Goal: Information Seeking & Learning: Learn about a topic

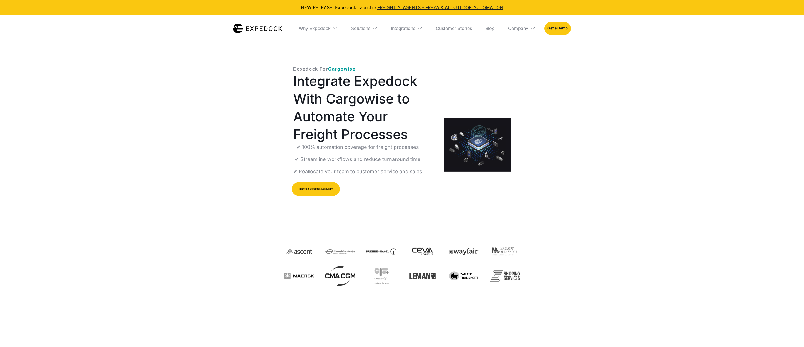
select select
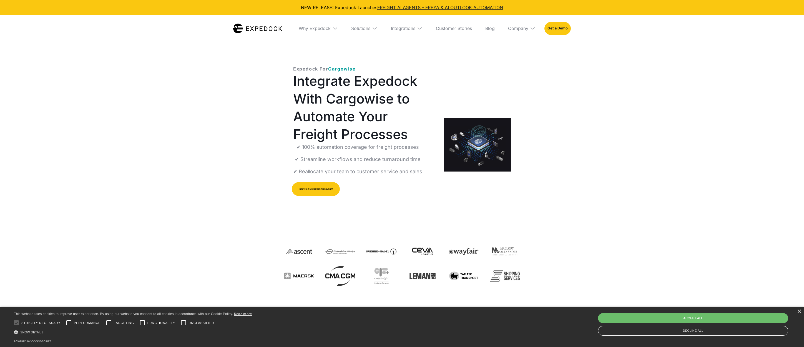
click at [420, 30] on img at bounding box center [420, 29] width 6 height 6
click at [372, 29] on img at bounding box center [370, 29] width 6 height 6
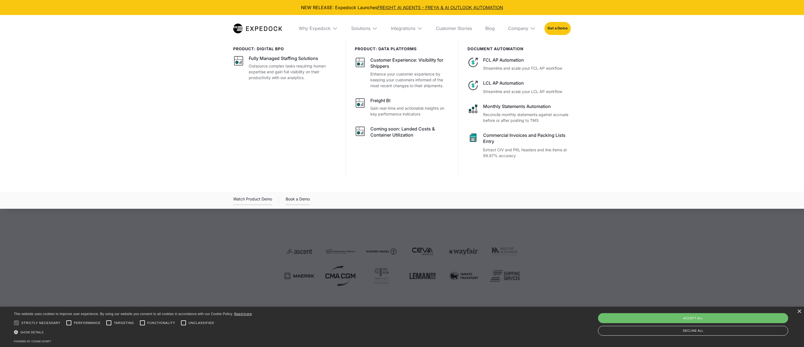
click at [334, 30] on img at bounding box center [335, 29] width 6 height 6
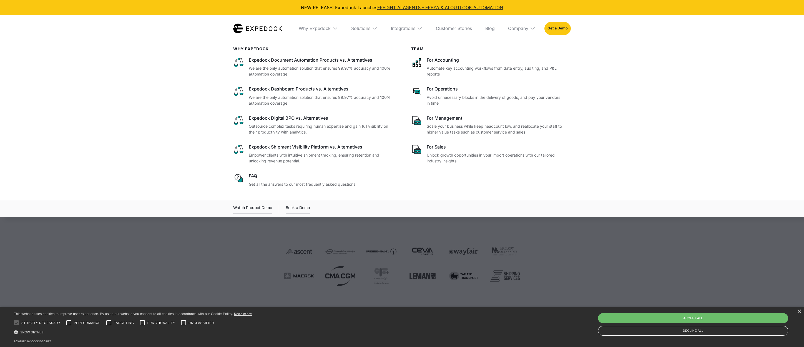
click at [529, 28] on div "Company" at bounding box center [521, 28] width 36 height 27
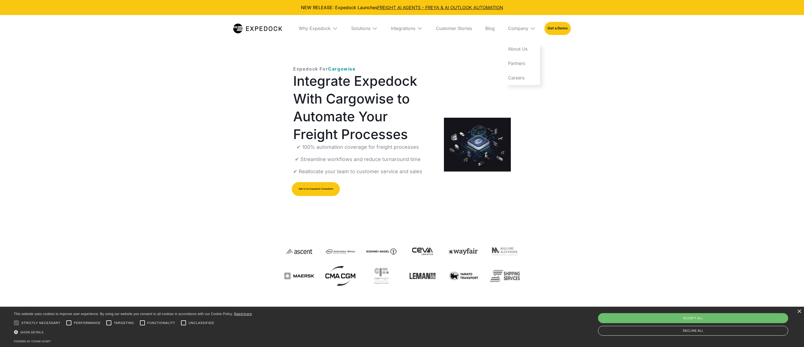
click at [418, 28] on img at bounding box center [420, 29] width 6 height 6
click at [405, 63] on link "Cargowise" at bounding box center [404, 63] width 45 height 14
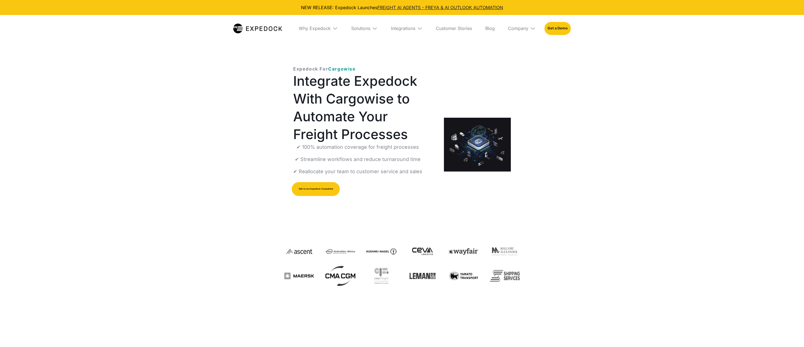
select select
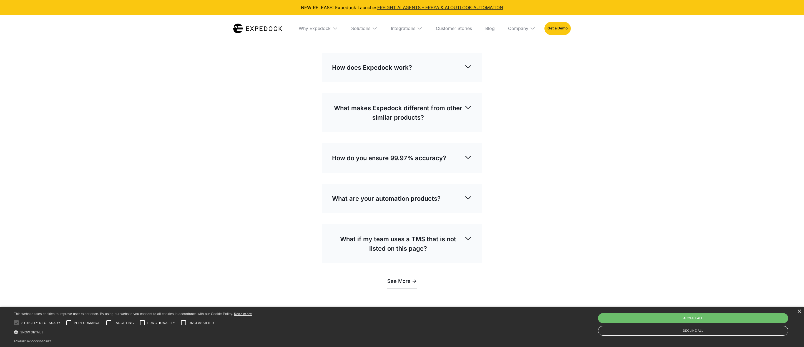
scroll to position [1407, 0]
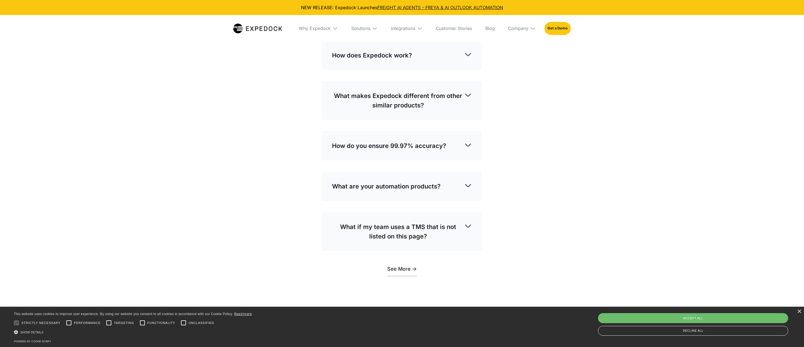
click at [470, 58] on img at bounding box center [468, 55] width 8 height 8
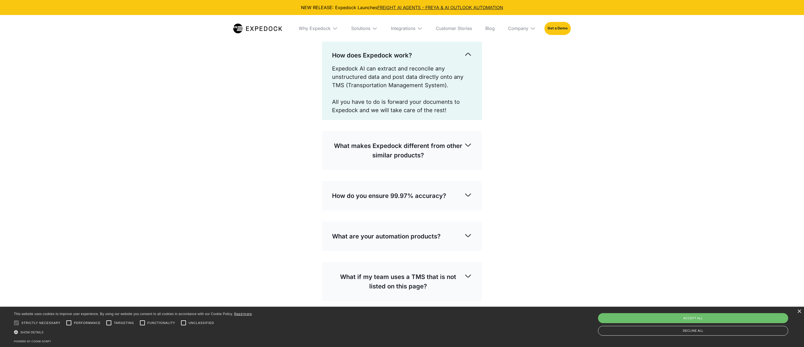
click at [470, 58] on img at bounding box center [468, 55] width 8 height 8
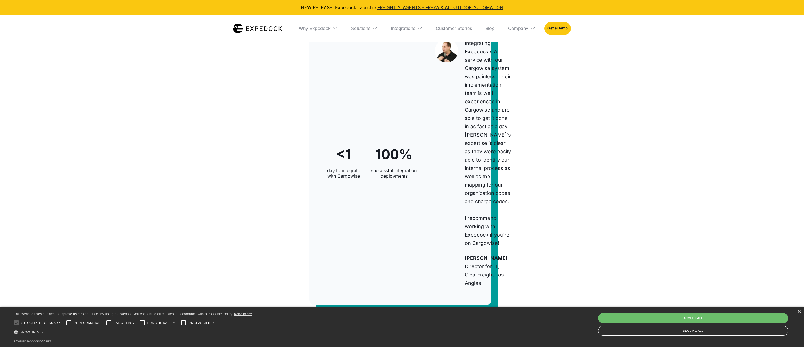
scroll to position [0, 0]
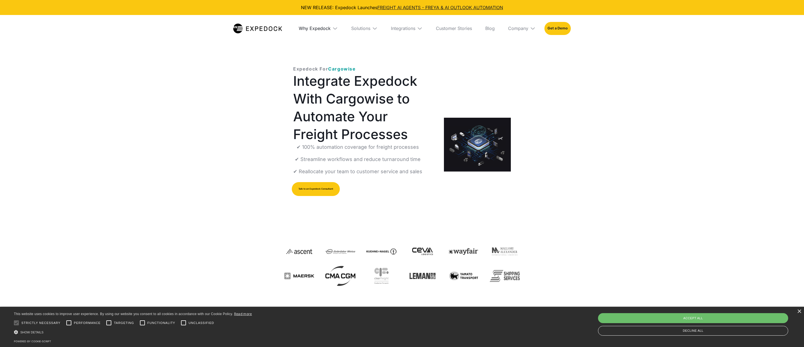
click at [329, 29] on div "Why Expedock" at bounding box center [315, 29] width 32 height 6
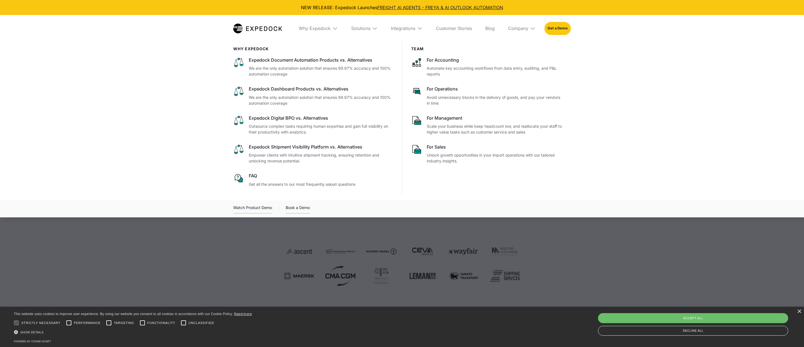
click at [371, 29] on div "Solutions" at bounding box center [364, 28] width 35 height 27
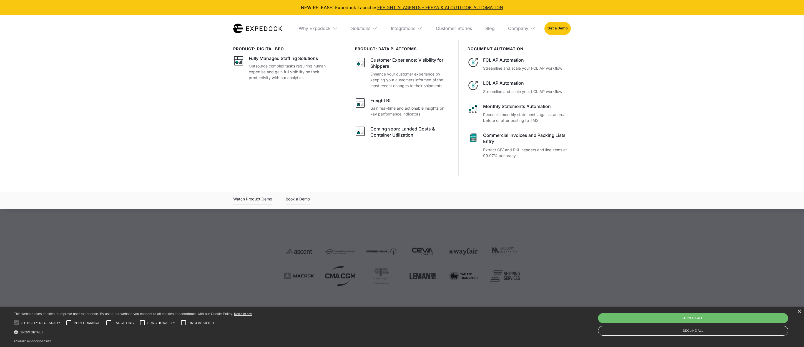
click at [419, 31] on div "Integrations" at bounding box center [406, 28] width 41 height 27
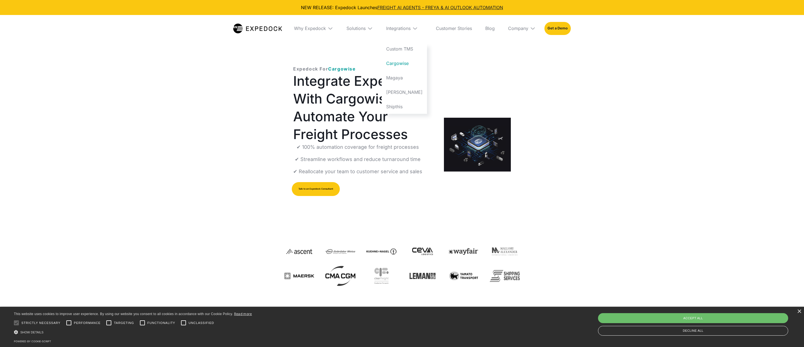
click at [636, 162] on div "Expedock For Cargowise Integrate Expedock With Cargowise to Automate Your Freig…" at bounding box center [402, 195] width 804 height 311
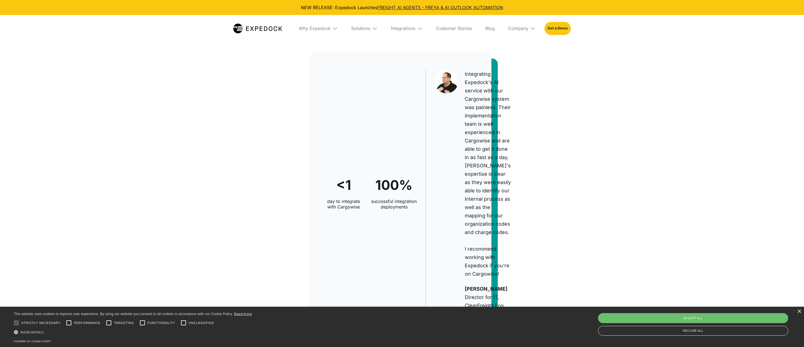
scroll to position [320, 0]
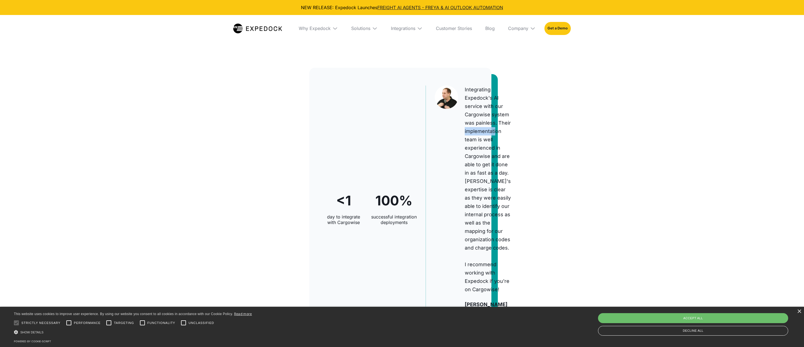
drag, startPoint x: 497, startPoint y: 142, endPoint x: 462, endPoint y: 143, distance: 35.3
click at [462, 143] on div "Integrating Expedock's AI service with our Cargowise system was painless. Their…" at bounding box center [456, 209] width 62 height 248
click at [462, 153] on div "Integrating Expedock's AI service with our Cargowise system was painless. Their…" at bounding box center [456, 209] width 62 height 248
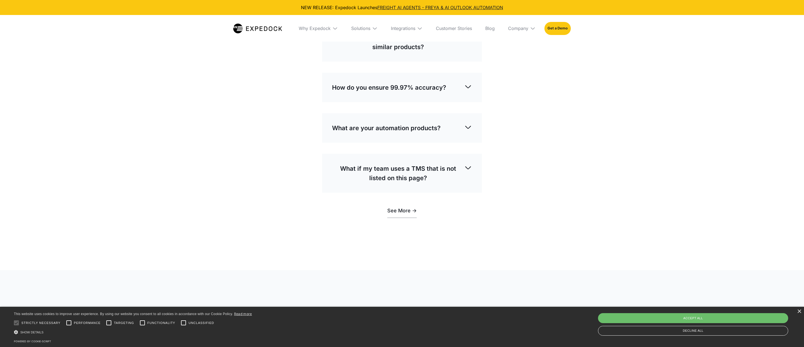
scroll to position [1457, 0]
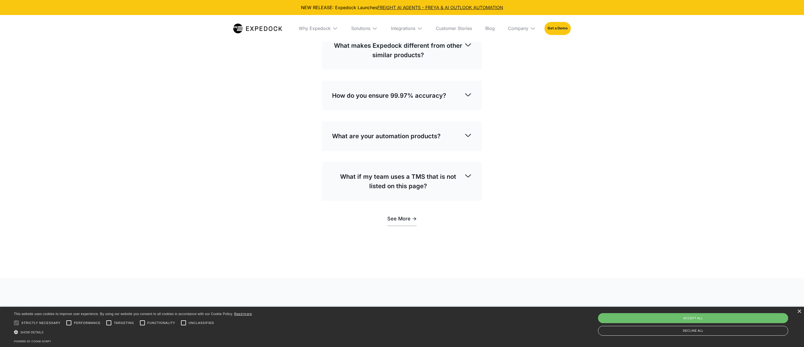
click at [468, 139] on img at bounding box center [468, 135] width 8 height 8
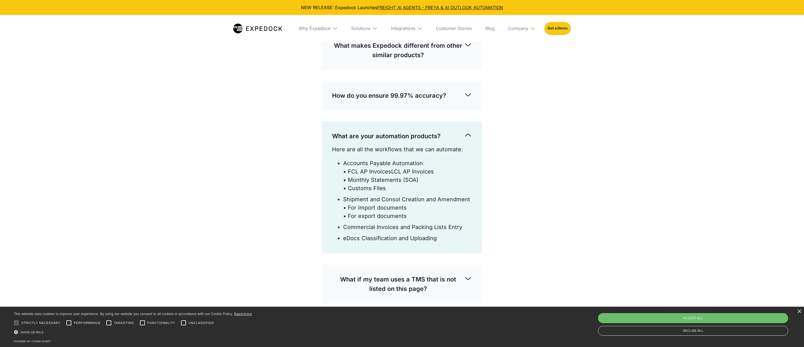
click at [468, 139] on img at bounding box center [468, 135] width 8 height 8
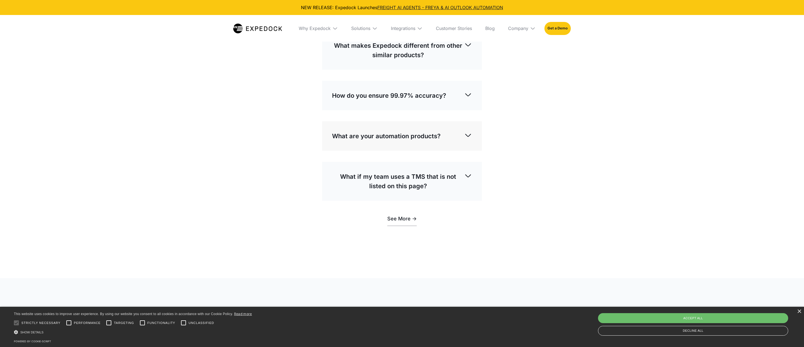
click at [469, 180] on img at bounding box center [468, 176] width 8 height 8
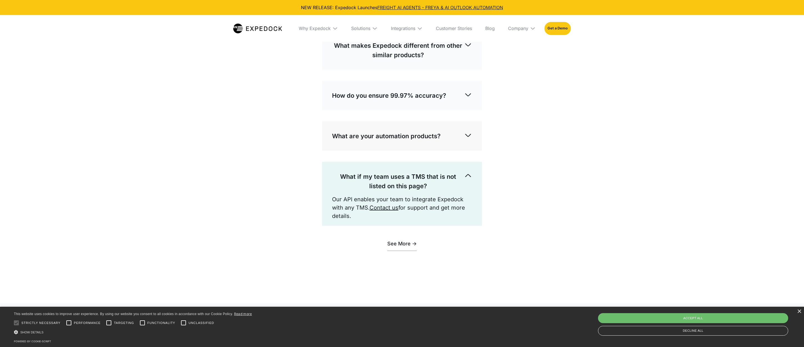
click at [469, 180] on img at bounding box center [468, 176] width 8 height 8
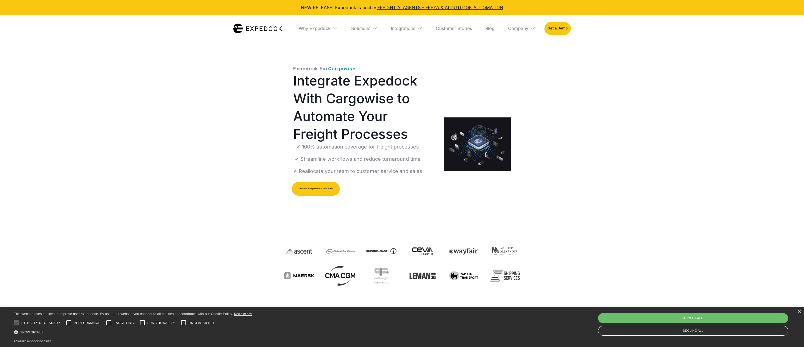
scroll to position [0, 0]
click at [530, 30] on img at bounding box center [533, 29] width 6 height 6
click at [523, 48] on link "About Us" at bounding box center [521, 49] width 36 height 14
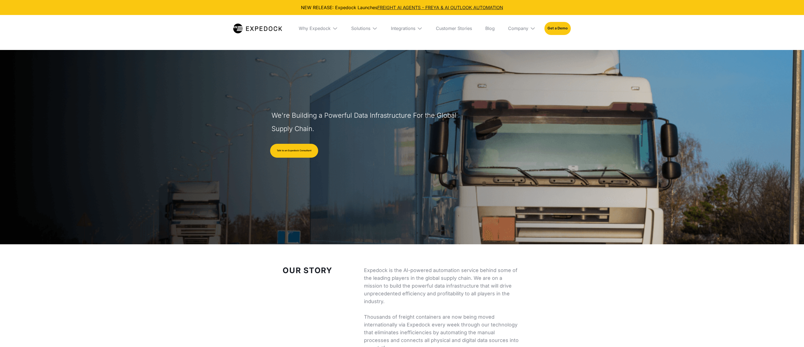
select select
